Goal: Information Seeking & Learning: Learn about a topic

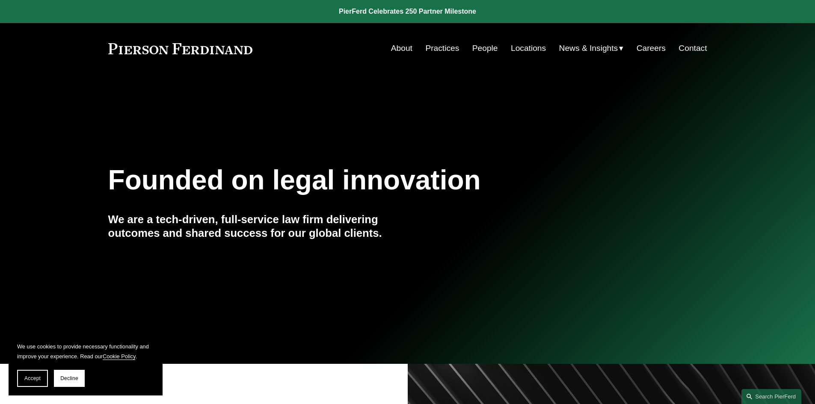
click at [434, 48] on span "News & Insights" at bounding box center [588, 48] width 59 height 15
click at [0, 0] on link "News" at bounding box center [0, 0] width 0 height 0
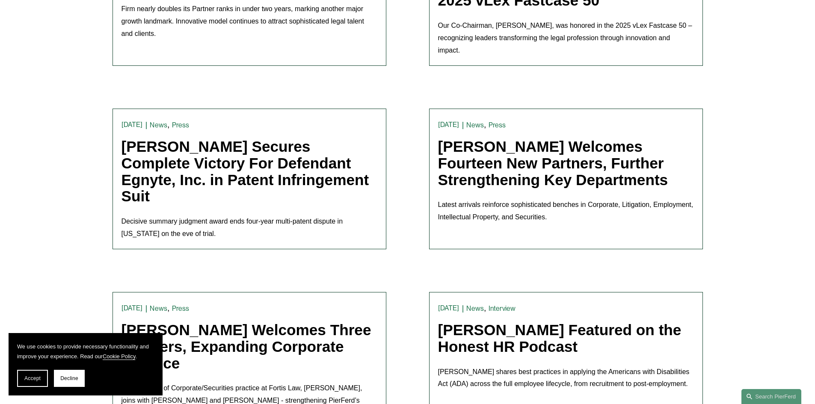
scroll to position [362, 0]
click at [499, 171] on link "[PERSON_NAME] Welcomes Fourteen New Partners, Further Strengthening Key Departm…" at bounding box center [553, 163] width 230 height 50
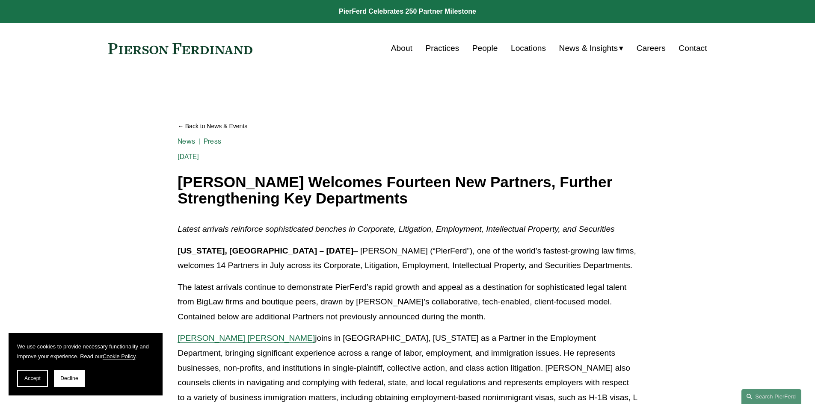
click at [524, 226] on em "Latest arrivals reinforce sophisticated benches in Corporate, Litigation, Emplo…" at bounding box center [396, 229] width 437 height 9
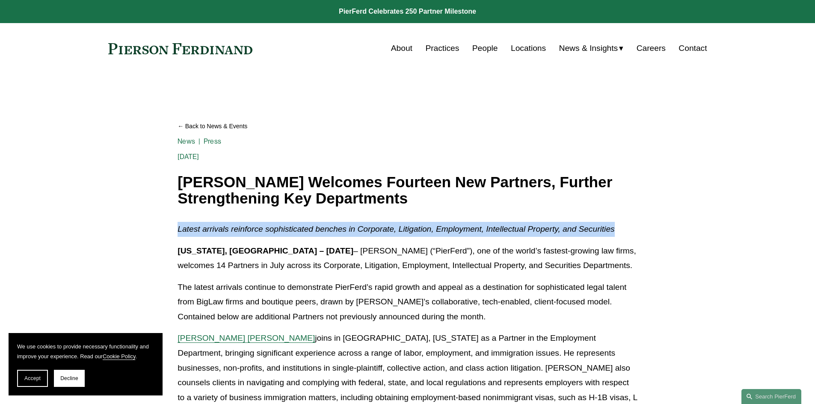
drag, startPoint x: 621, startPoint y: 224, endPoint x: 171, endPoint y: 225, distance: 450.2
copy em "Latest arrivals reinforce sophisticated benches in Corporate, Litigation, Emplo…"
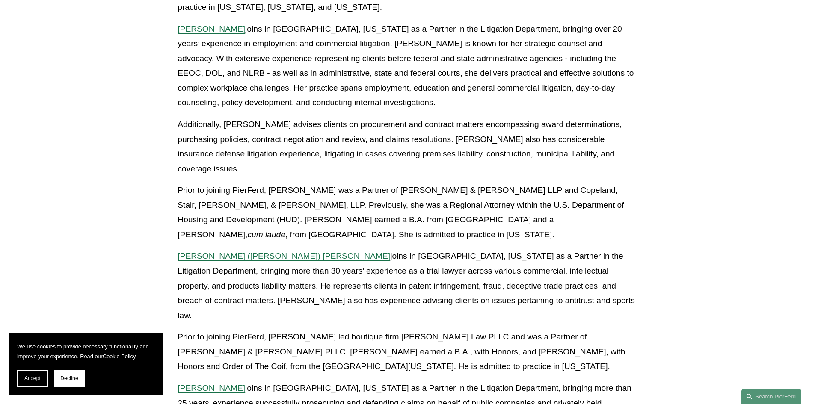
scroll to position [487, 0]
